Goal: Transaction & Acquisition: Purchase product/service

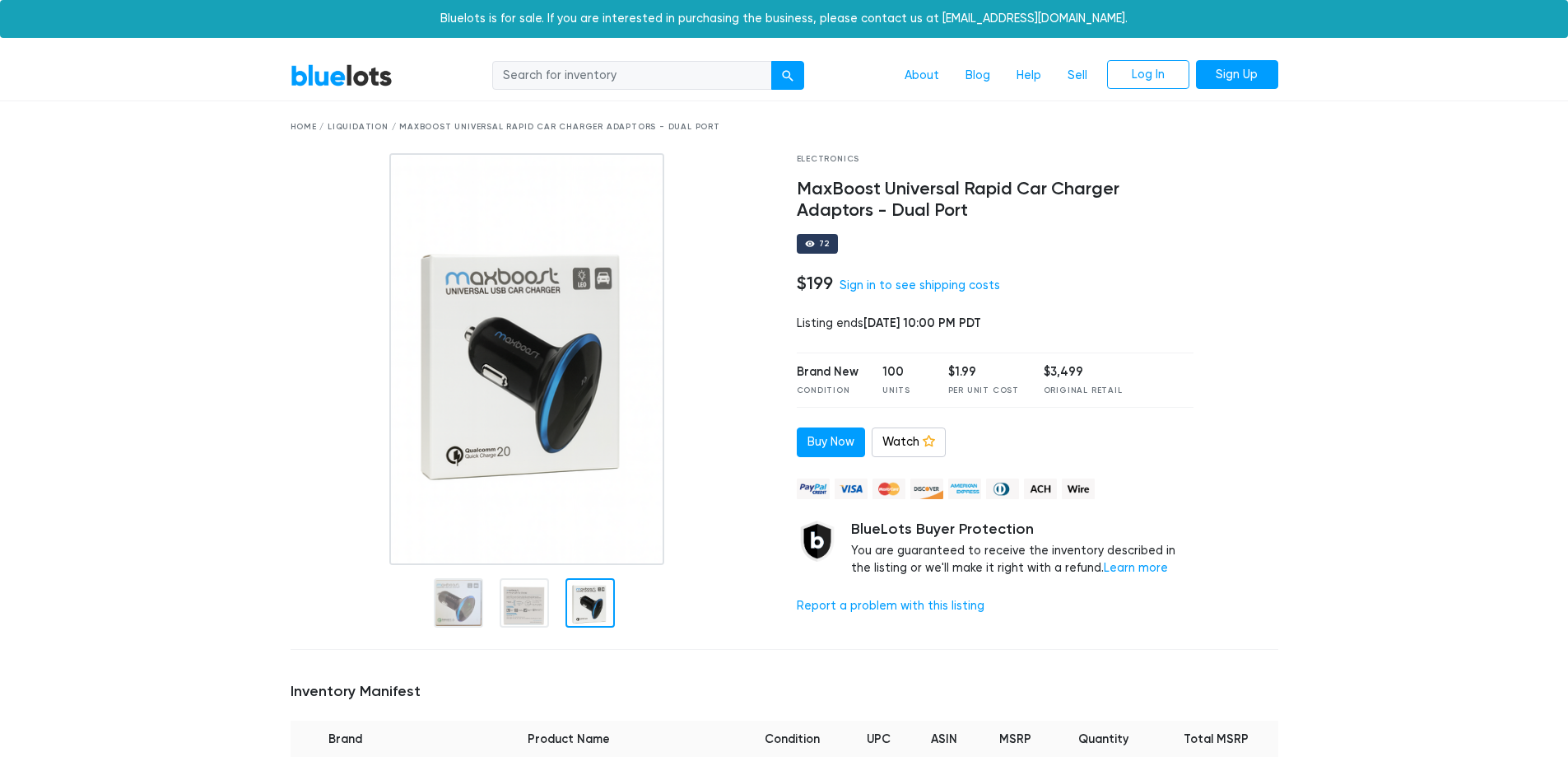
scroll to position [164, 0]
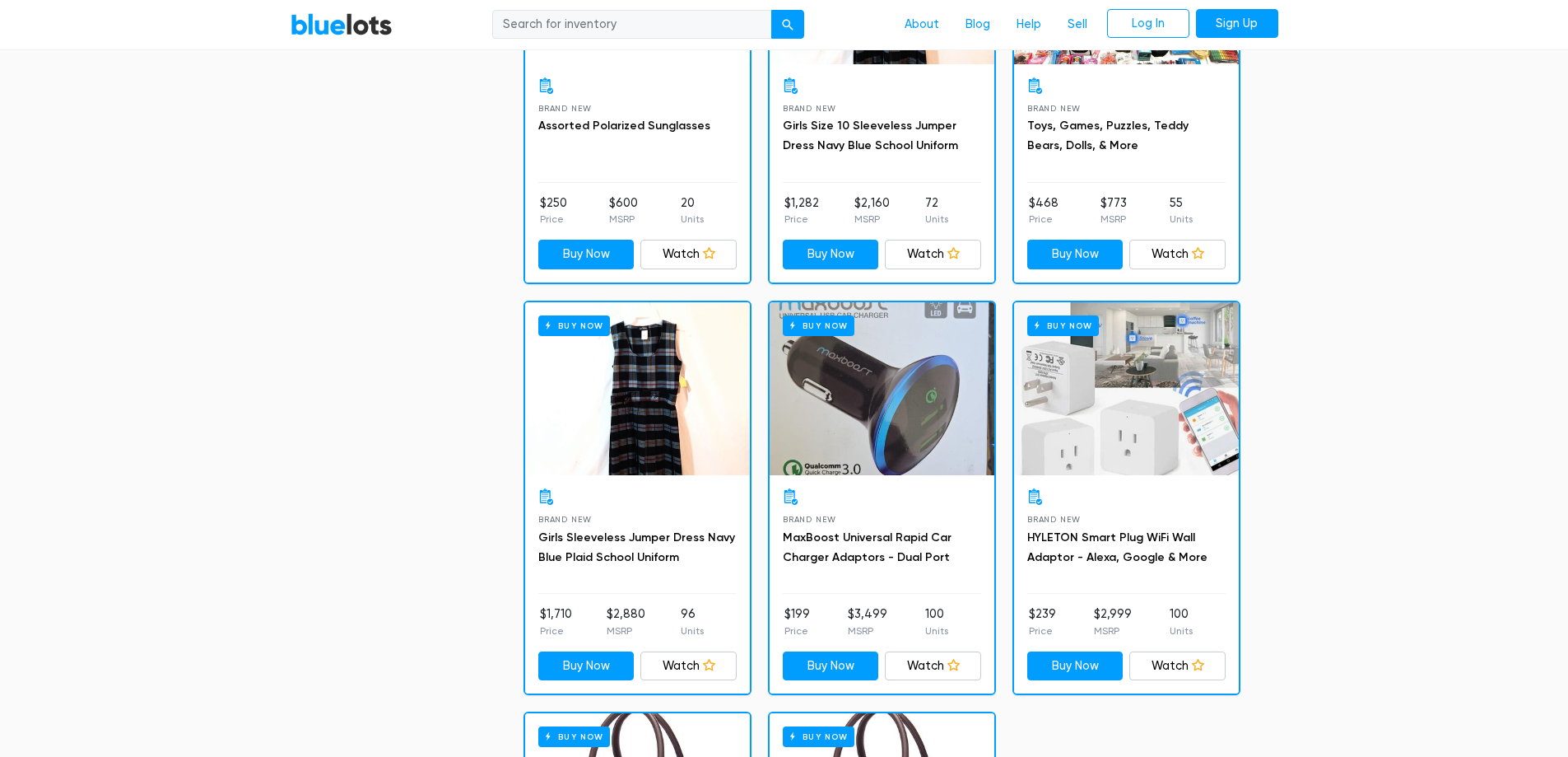
scroll to position [1565, 0]
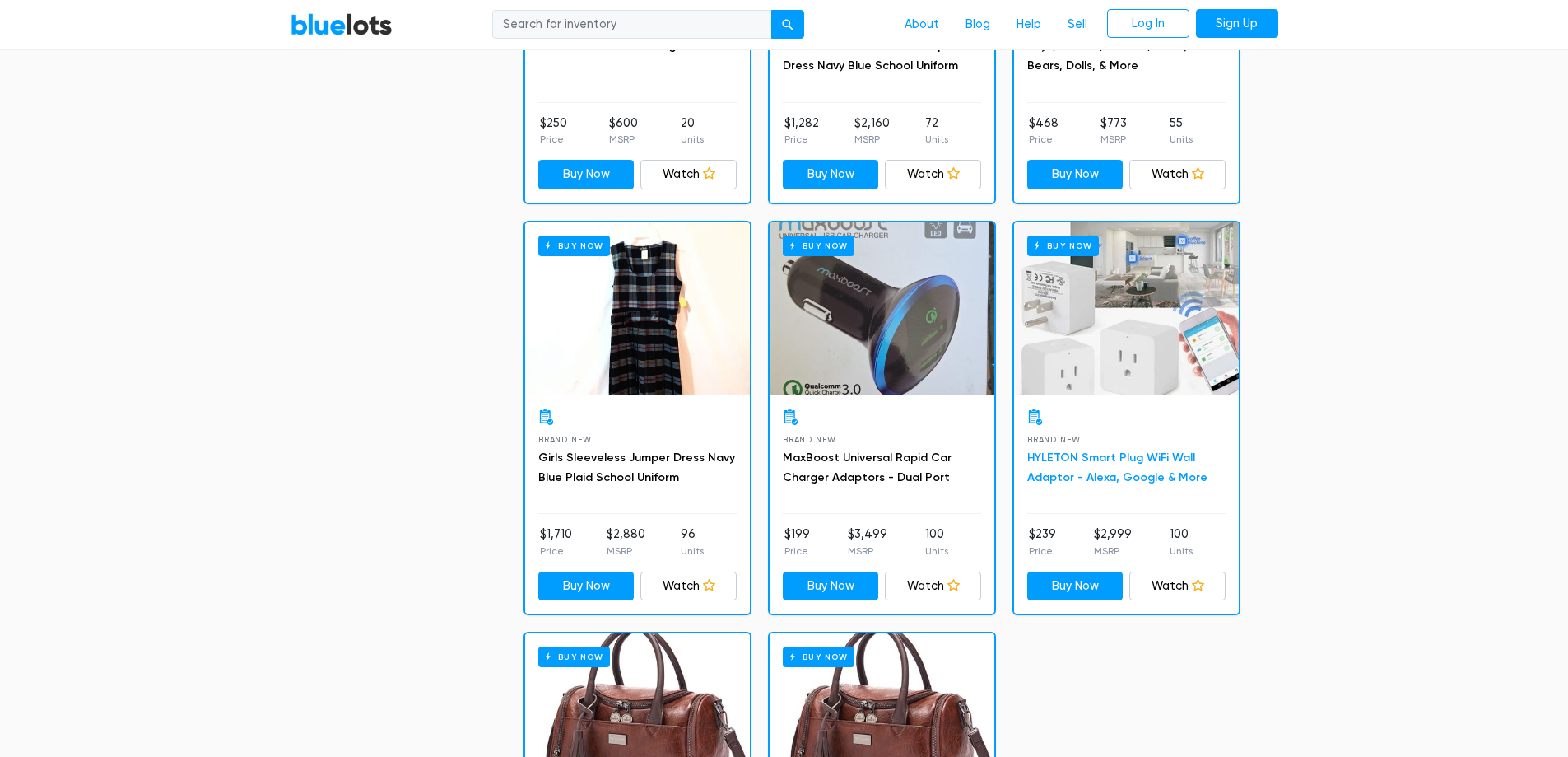
click at [1092, 479] on link "HYLETON Smart Plug WiFi Wall Adaptor - Alexa, Google & More" at bounding box center [1118, 467] width 181 height 33
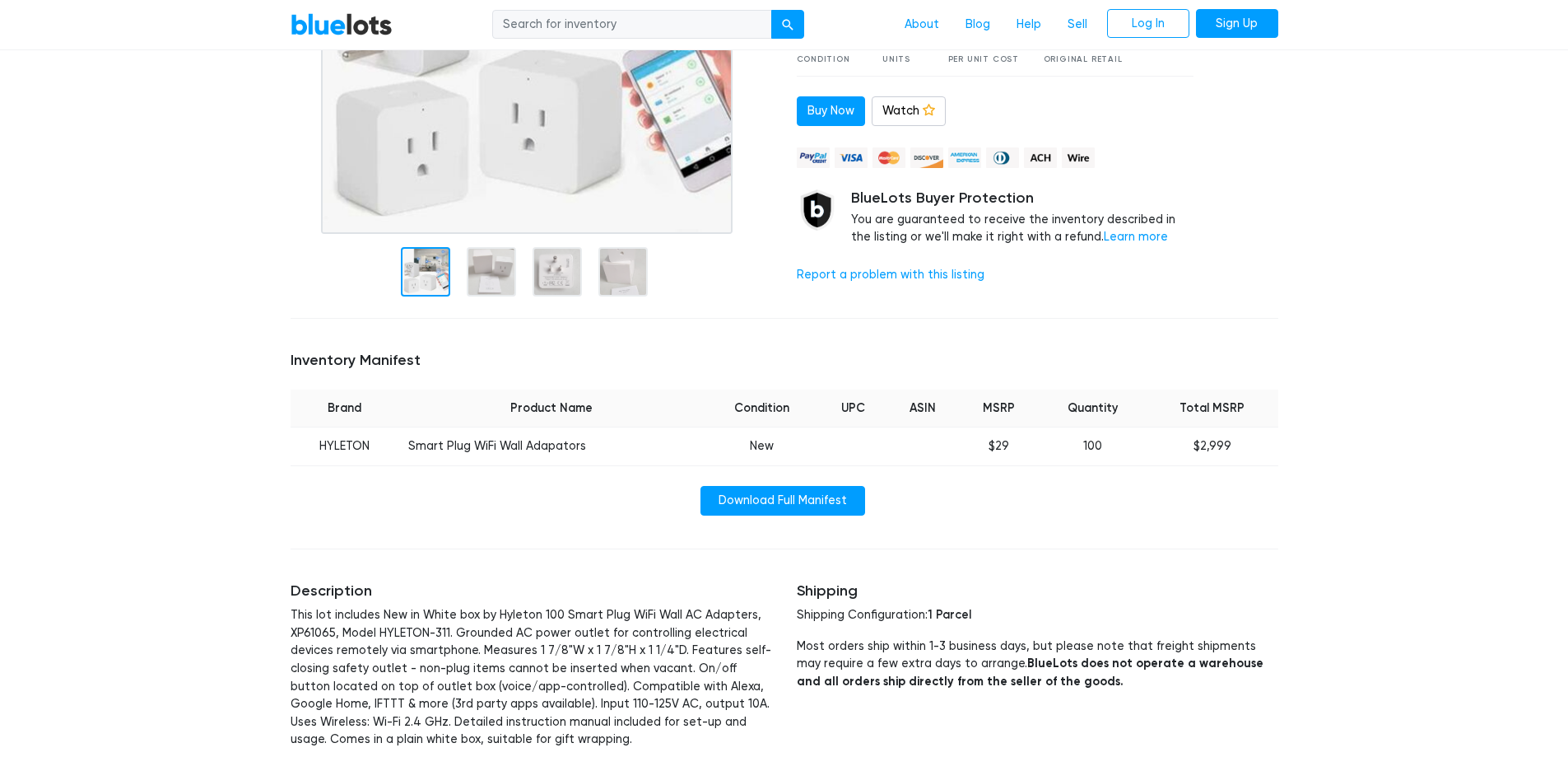
scroll to position [412, 0]
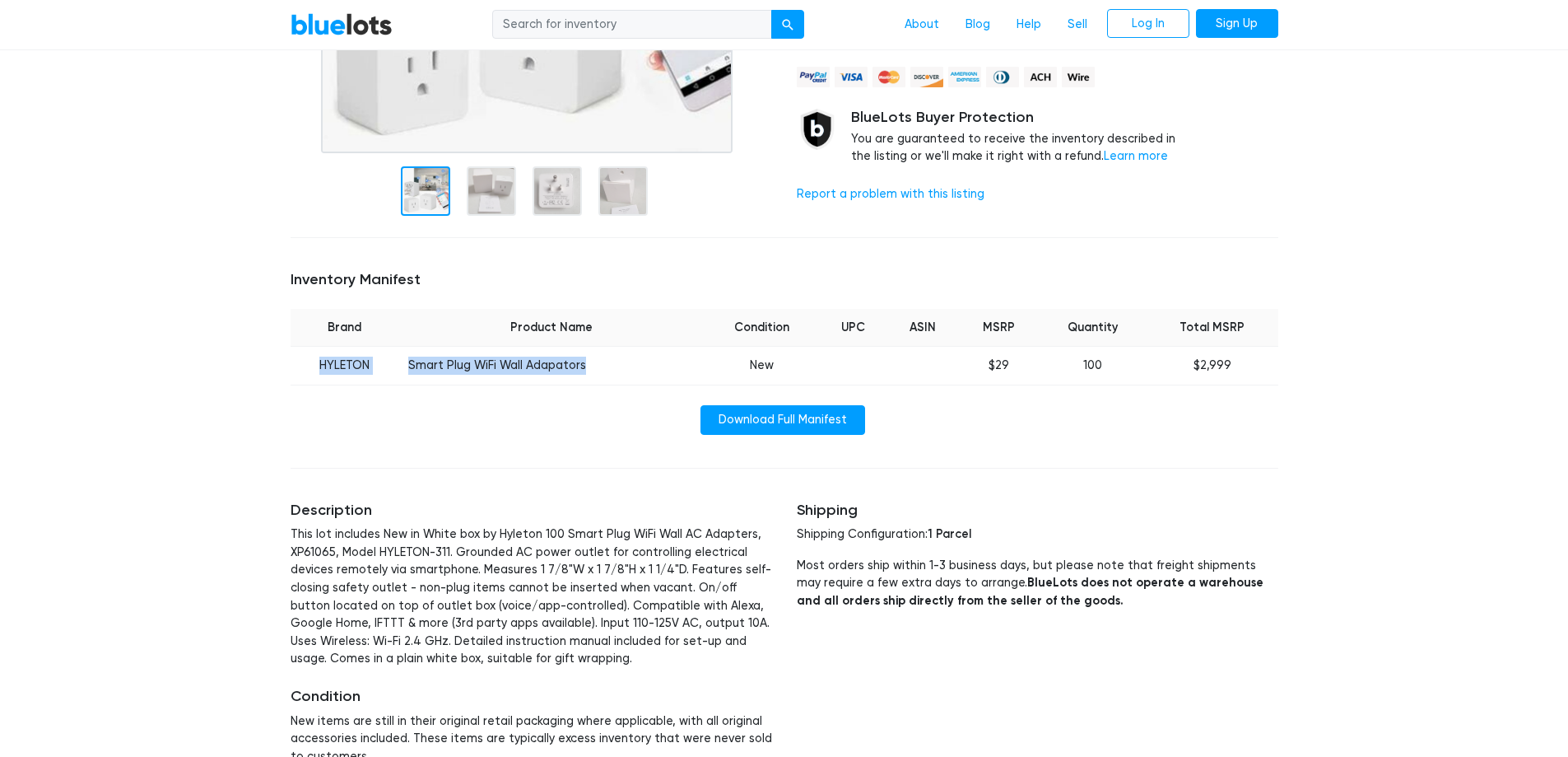
drag, startPoint x: 312, startPoint y: 366, endPoint x: 615, endPoint y: 349, distance: 303.5
click at [615, 349] on tr "HYLETON Smart Plug WiFi Wall Adapators New $29 100 $2,999" at bounding box center [785, 366] width 988 height 39
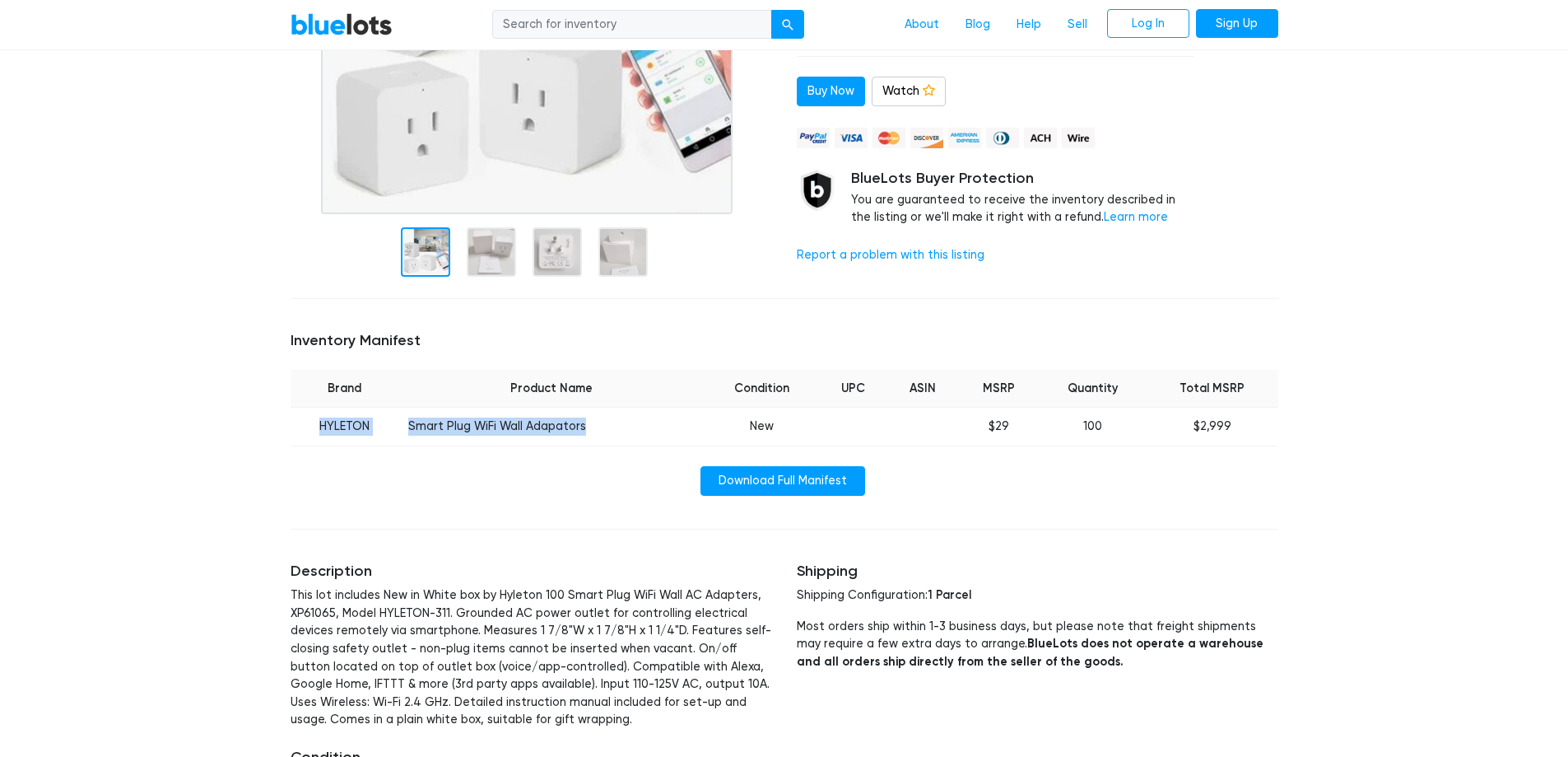
scroll to position [164, 0]
